Goal: Answer question/provide support

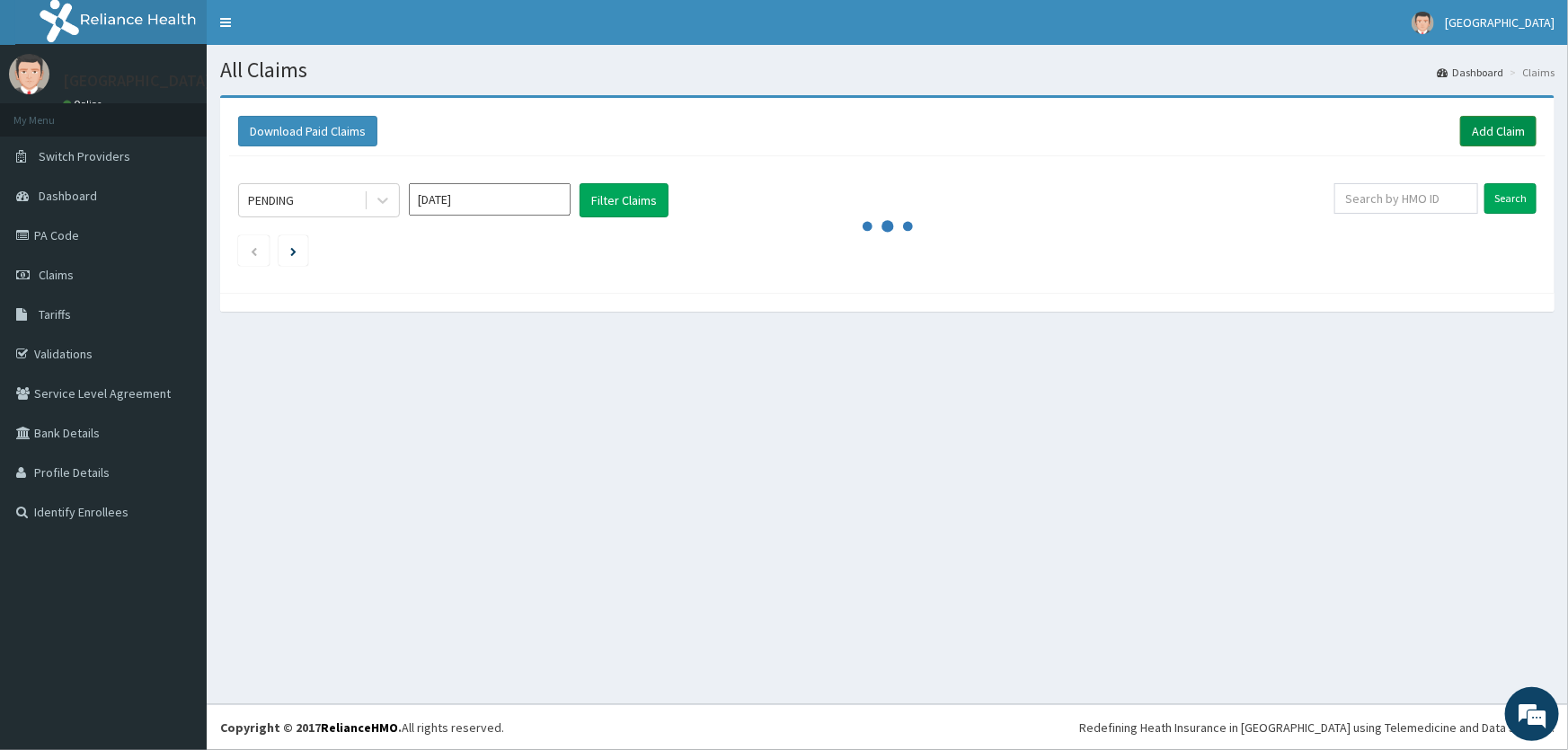
click at [1479, 130] on link "Add Claim" at bounding box center [1499, 131] width 77 height 31
click at [80, 232] on link "PA Code" at bounding box center [103, 236] width 207 height 39
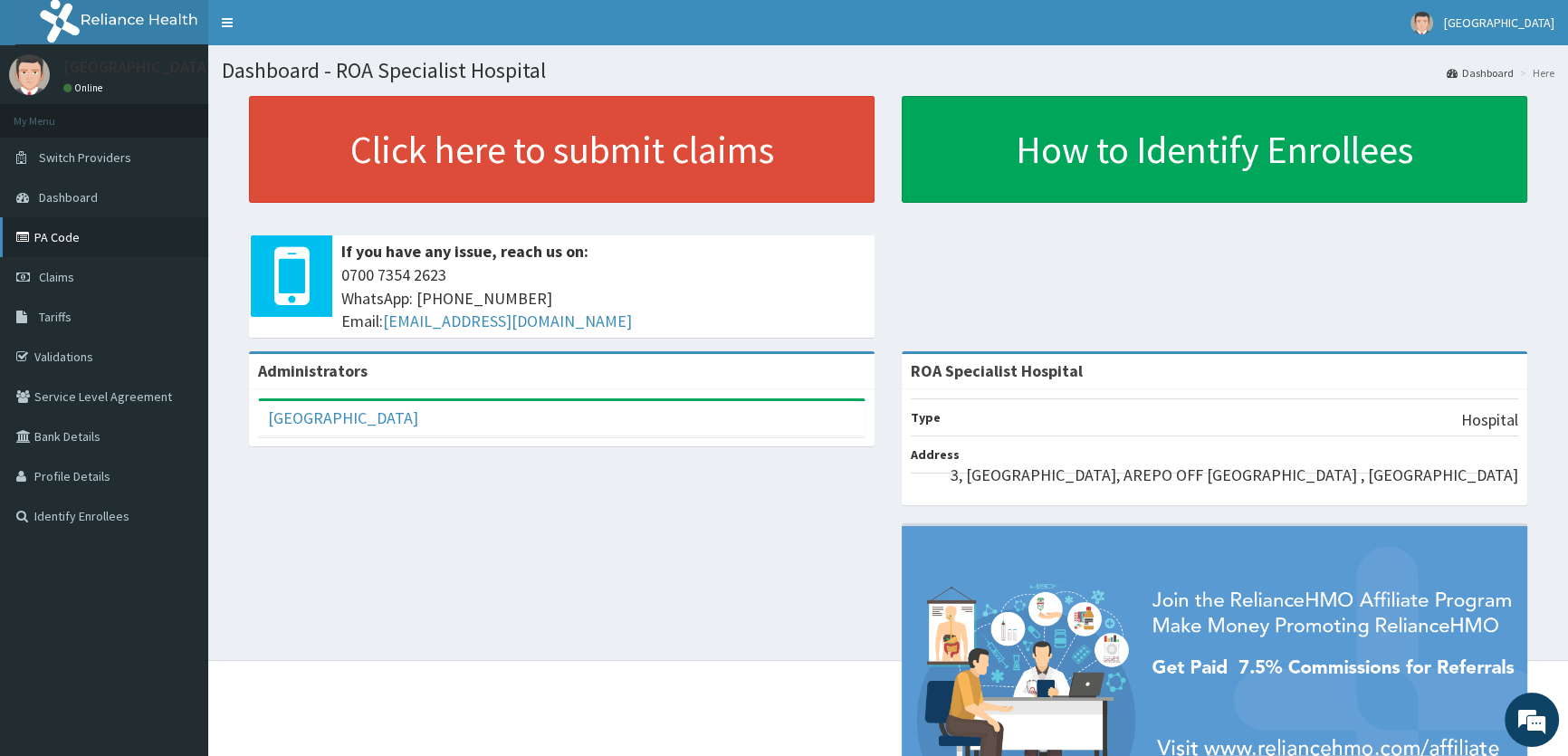
click at [102, 236] on link "PA Code" at bounding box center [104, 238] width 208 height 40
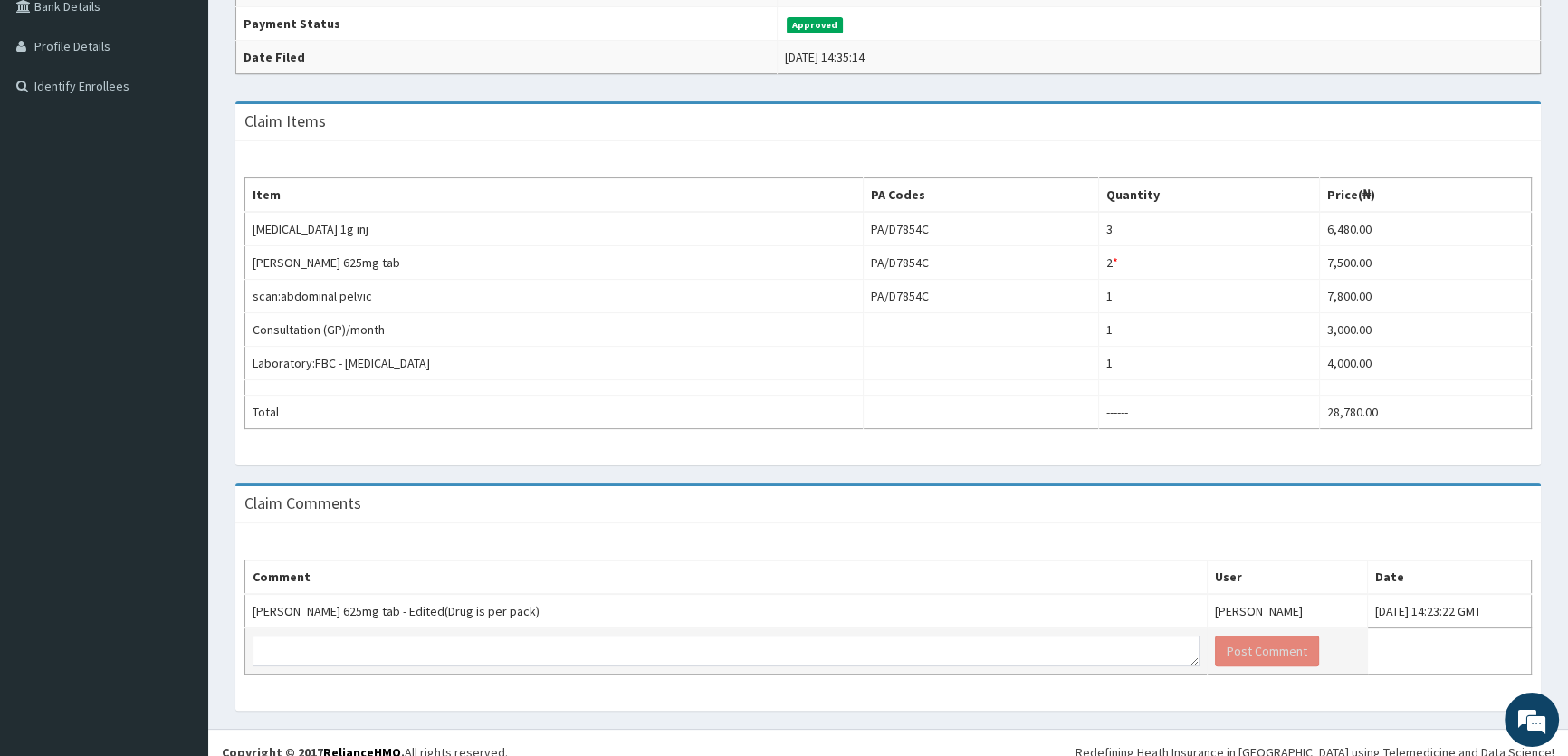
scroll to position [445, 0]
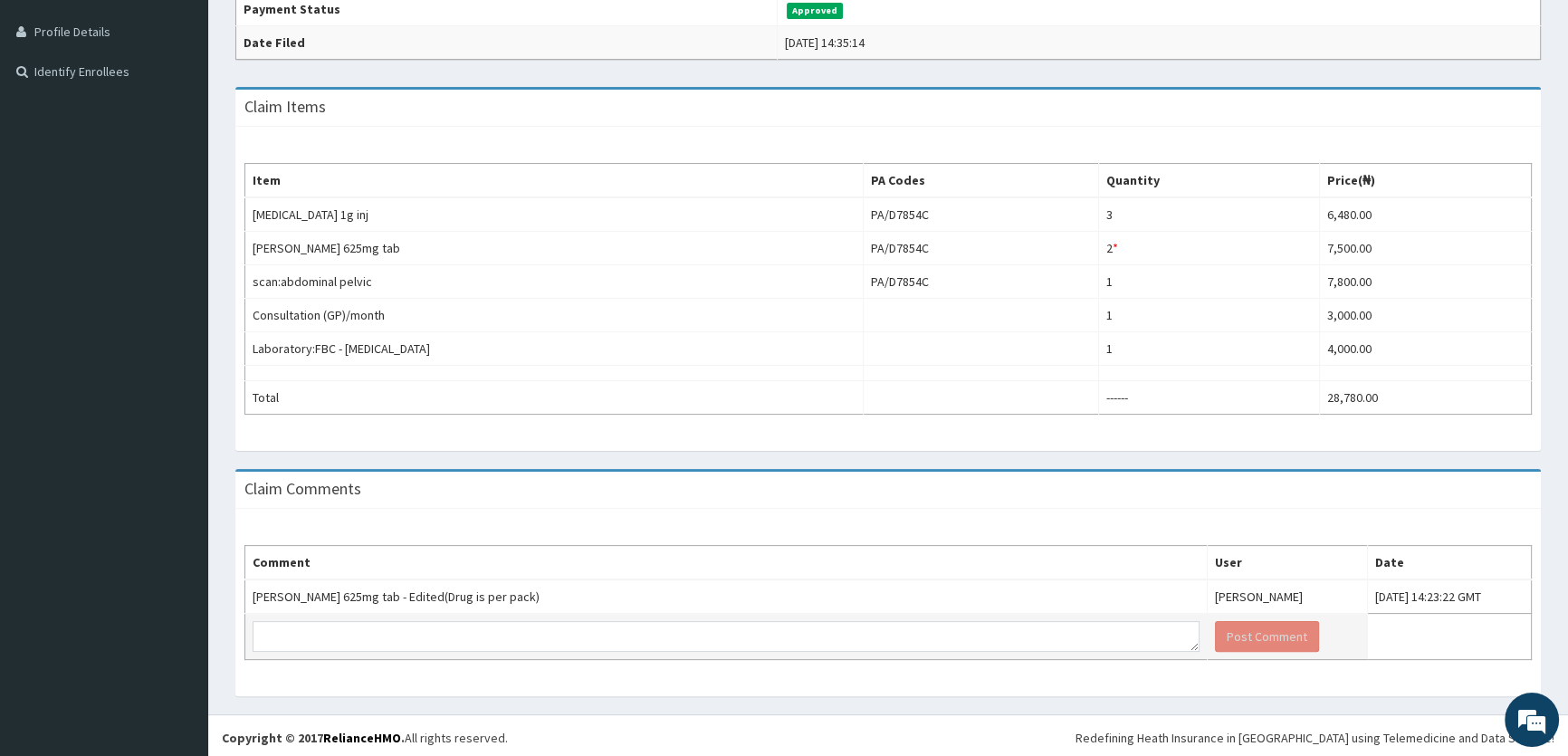
click at [623, 616] on td at bounding box center [726, 636] width 962 height 46
click at [615, 623] on textarea at bounding box center [726, 636] width 947 height 31
type textarea "PLEASE PROCEED WITH PAYMENT. THANK YOU"
drag, startPoint x: 1186, startPoint y: 633, endPoint x: 1373, endPoint y: 631, distance: 187.0
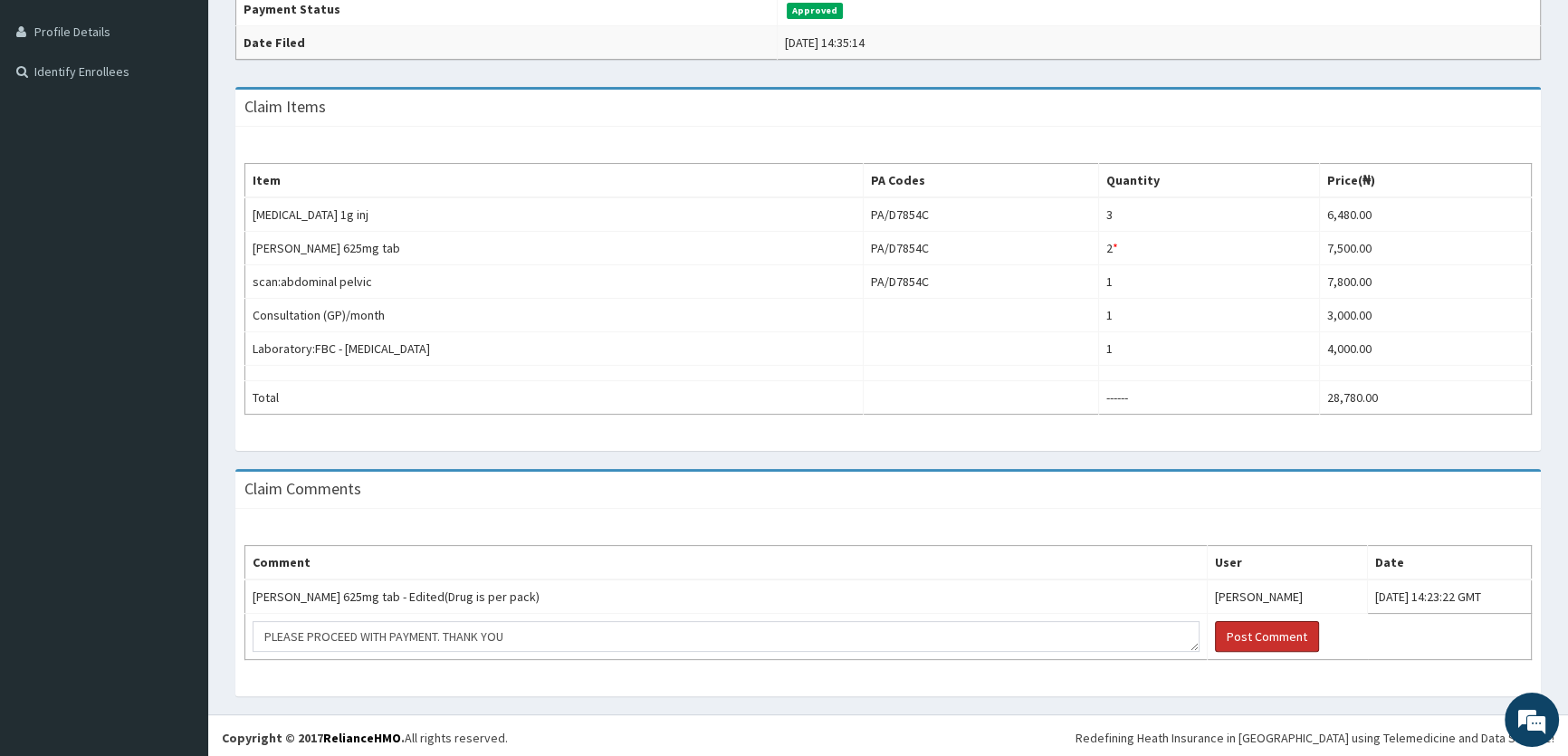
click at [1215, 631] on button "Post Comment" at bounding box center [1266, 636] width 104 height 31
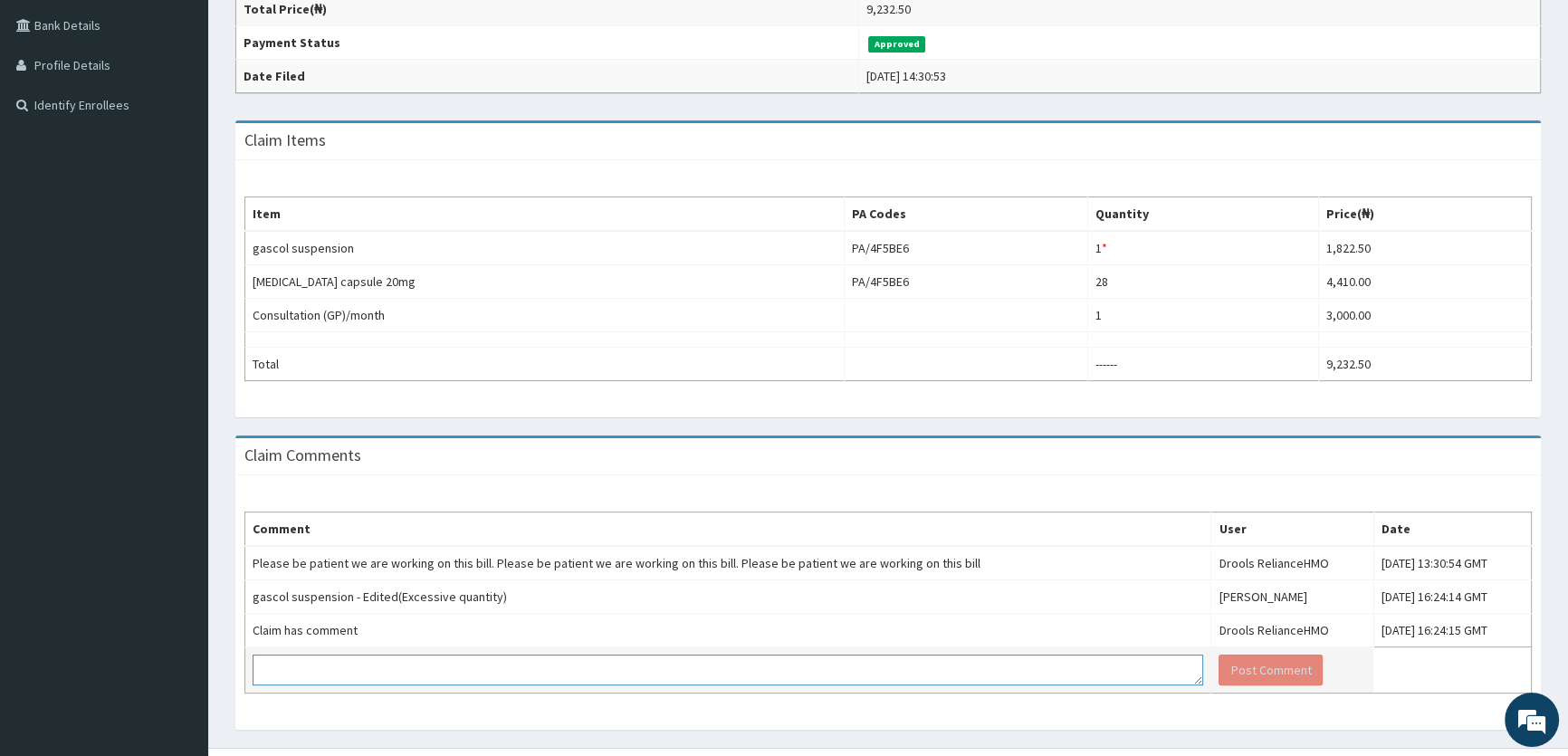
click at [483, 655] on textarea at bounding box center [727, 670] width 951 height 31
type textarea "PLEASE PROCEED WITH PAYMENT THANK YOU"
click at [1218, 662] on button "Post Comment" at bounding box center [1270, 670] width 104 height 31
